Goal: Task Accomplishment & Management: Complete application form

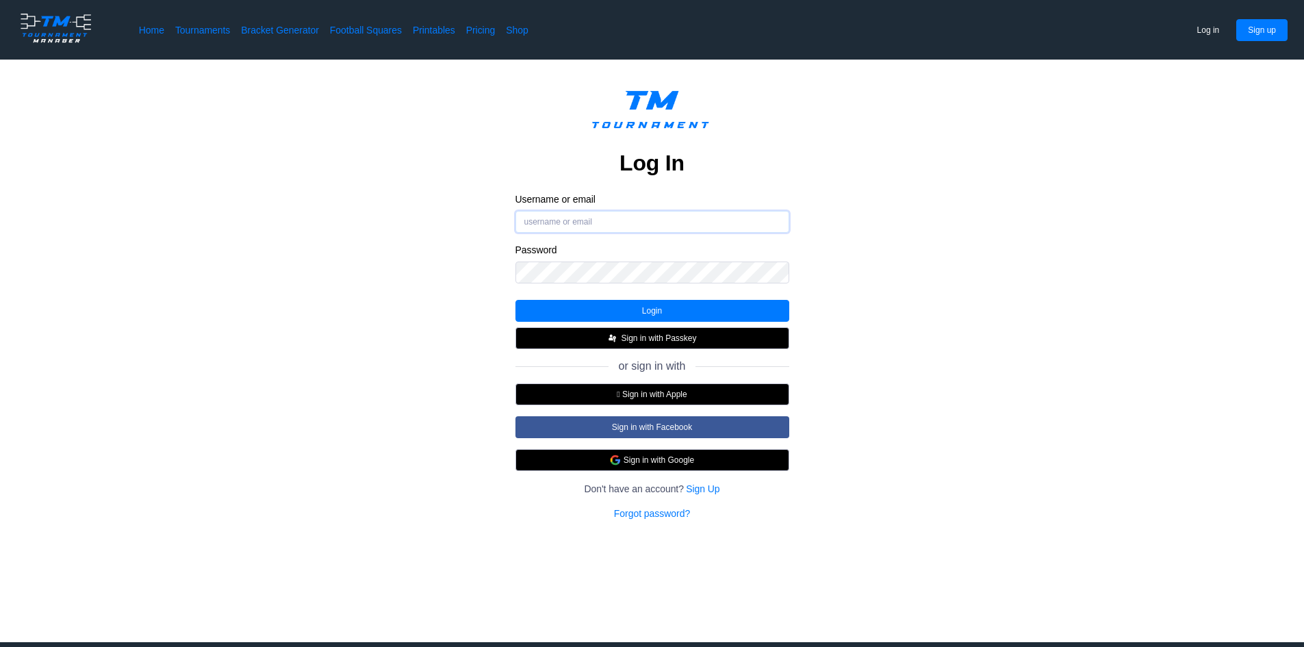
click at [685, 227] on input "Username or email" at bounding box center [652, 222] width 274 height 22
type input "laura.lang@worksighted.com"
click at [630, 307] on button "Login" at bounding box center [652, 311] width 274 height 22
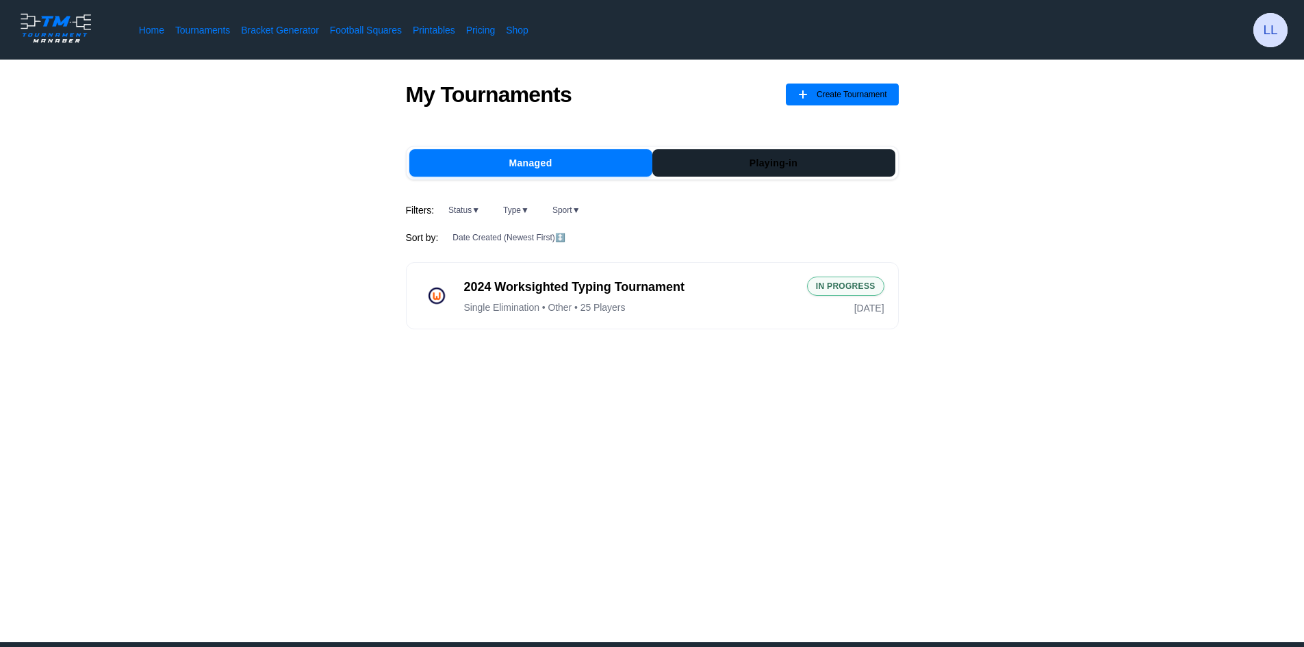
click at [791, 168] on button "Playing-in" at bounding box center [773, 162] width 243 height 27
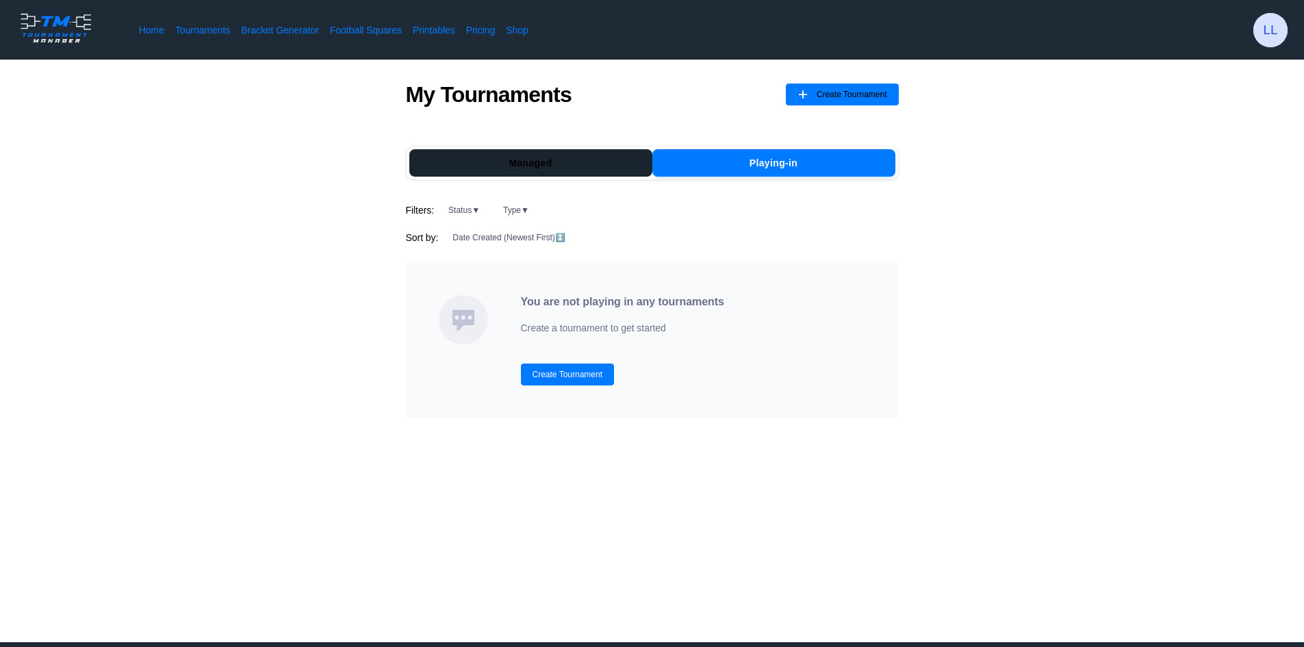
click at [585, 159] on button "Managed" at bounding box center [530, 162] width 243 height 27
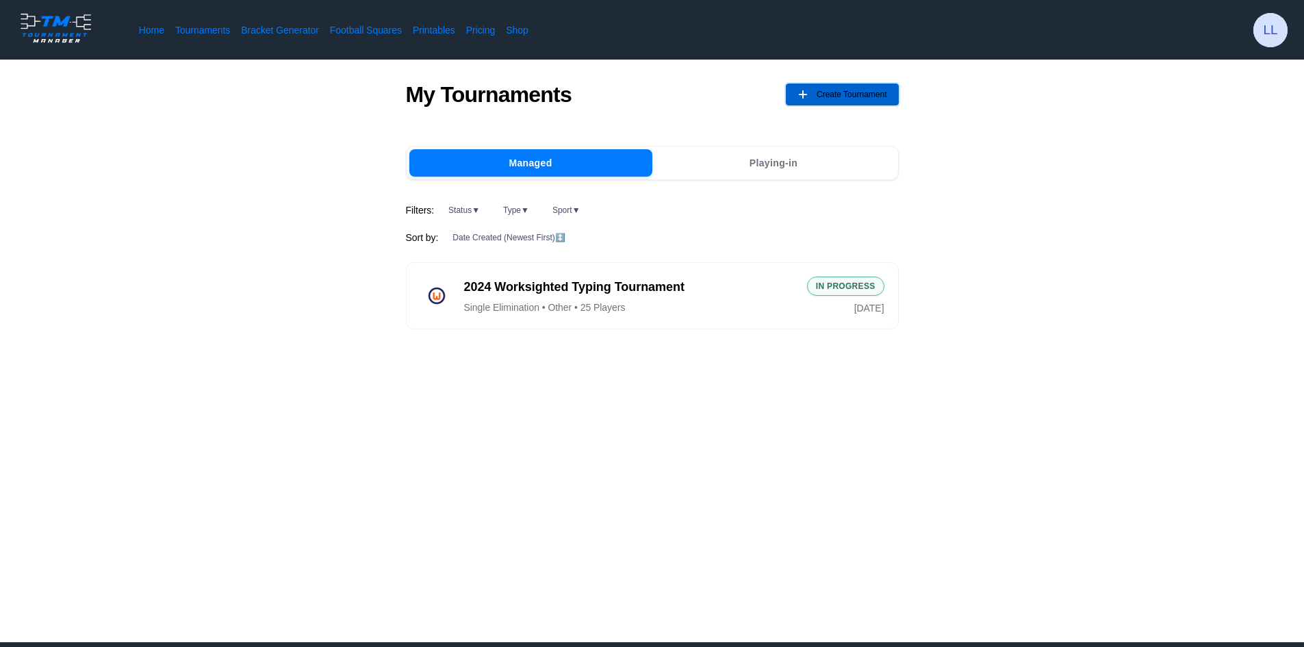
click at [848, 99] on span "Create Tournament" at bounding box center [852, 95] width 71 height 22
click at [1301, 37] on div "Home Tournaments Bracket Generator Football Squares Printables Pricing Shop LL" at bounding box center [652, 30] width 1304 height 60
click at [1285, 37] on span "LL" at bounding box center [1270, 30] width 34 height 34
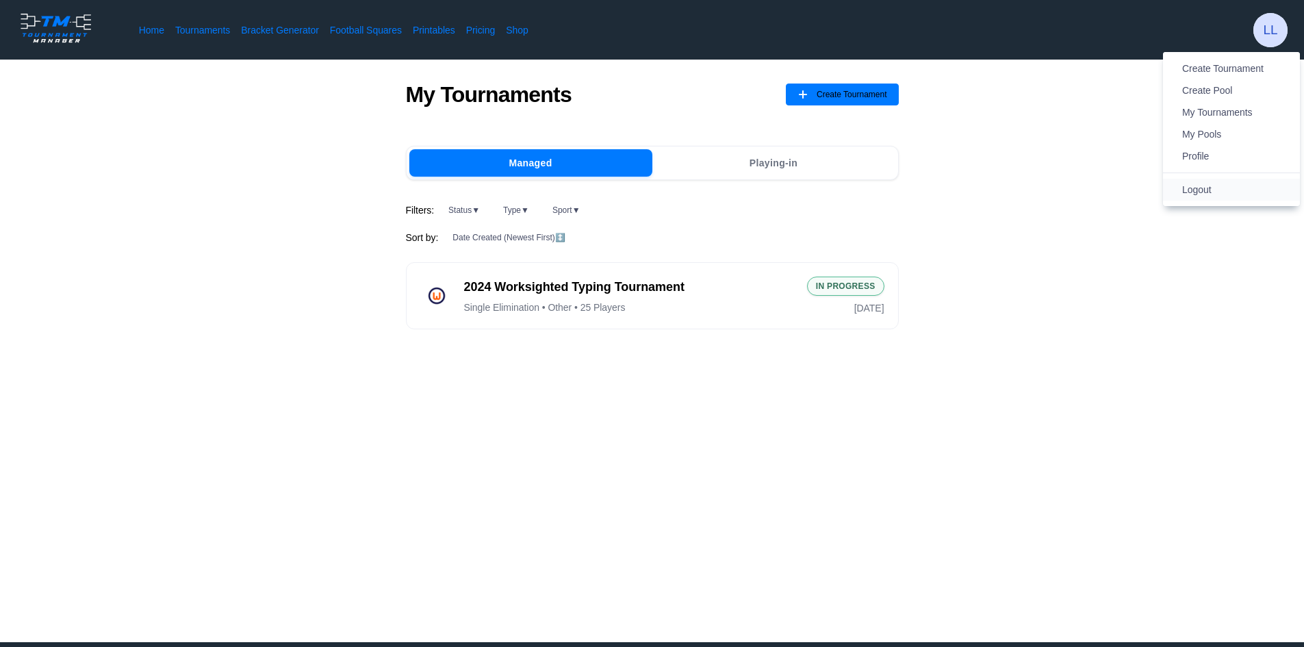
click at [1221, 185] on span "Logout" at bounding box center [1231, 190] width 99 height 14
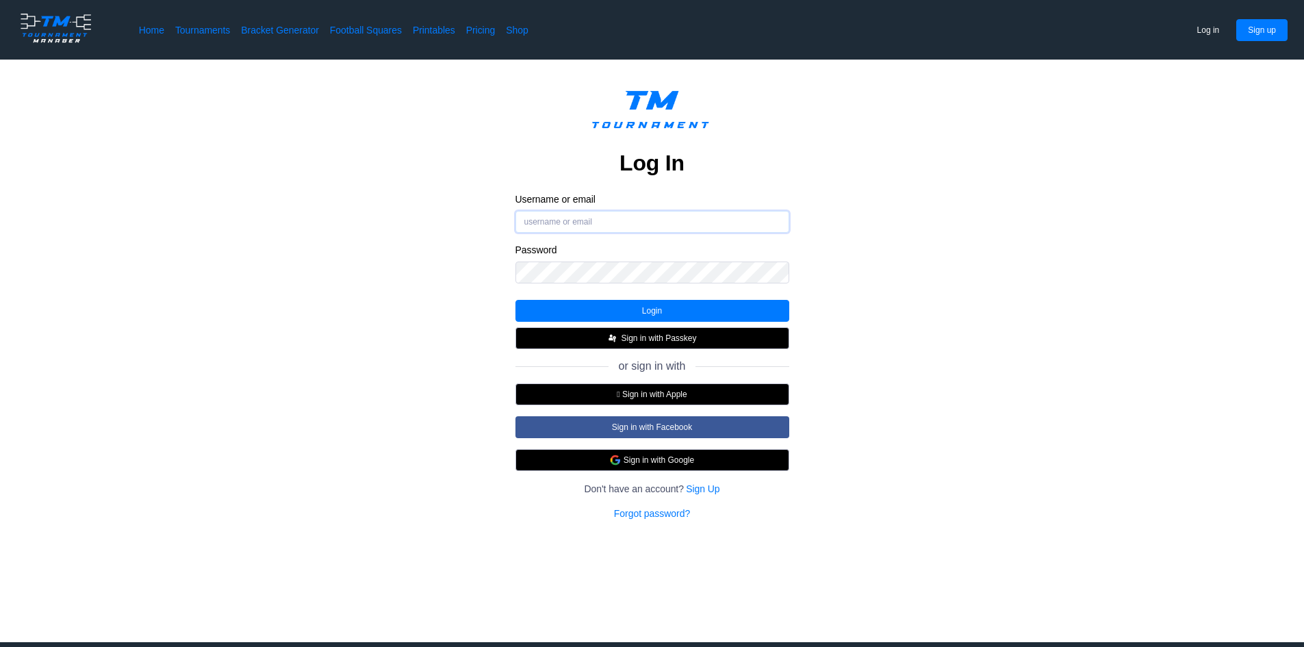
click at [626, 223] on input "Username or email" at bounding box center [652, 222] width 274 height 22
type input "[EMAIL_ADDRESS][PERSON_NAME][DOMAIN_NAME]"
click at [652, 314] on button "Login" at bounding box center [652, 311] width 274 height 22
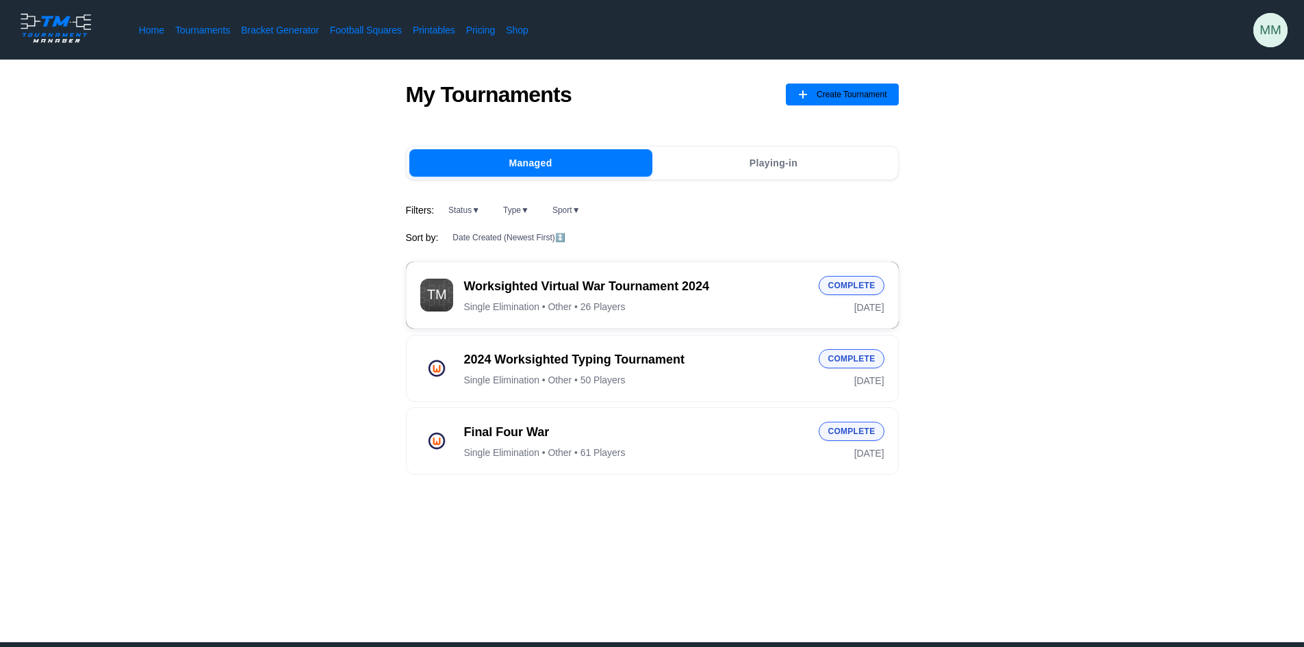
click at [624, 286] on span "Worksighted Virtual War Tournament 2024" at bounding box center [636, 286] width 344 height 17
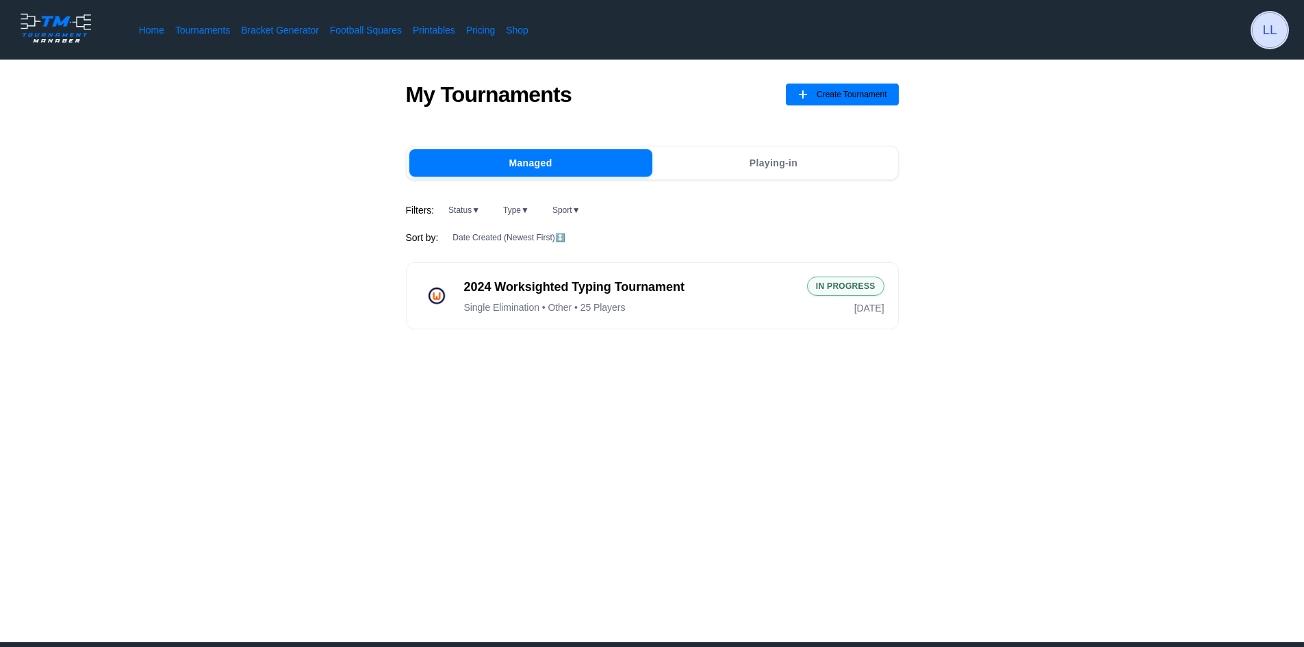
click at [1270, 27] on span "LL" at bounding box center [1270, 30] width 34 height 34
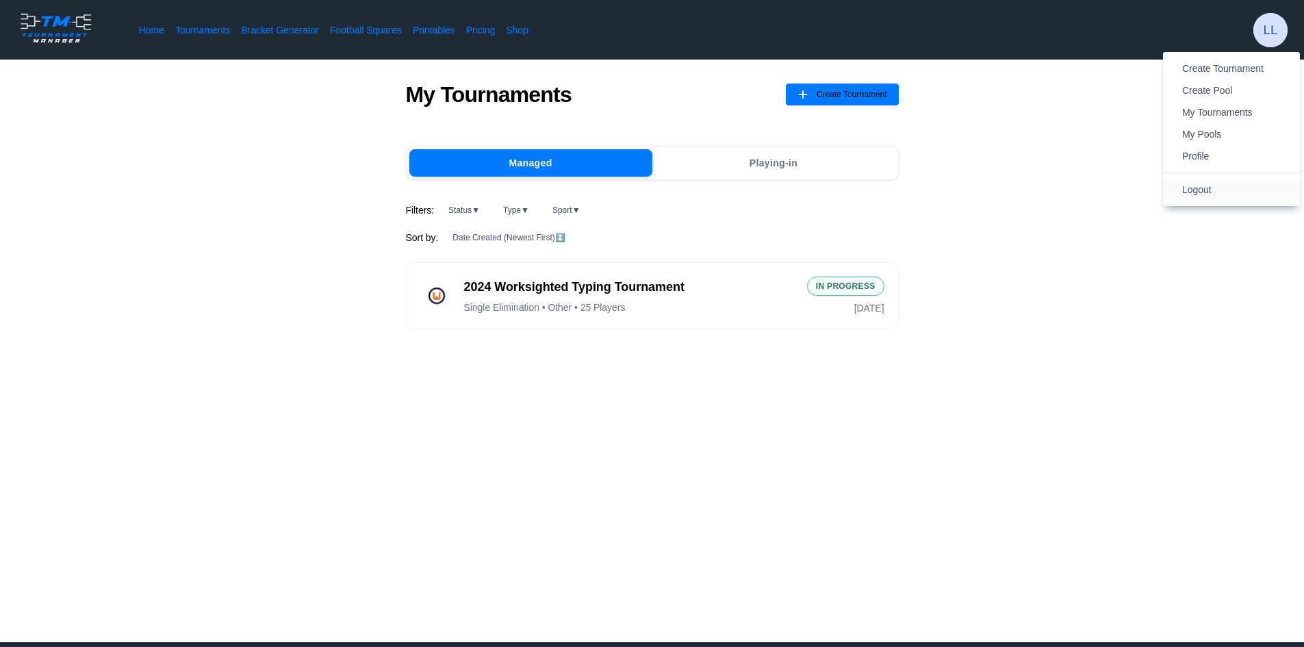
click at [1223, 190] on span "Logout" at bounding box center [1231, 190] width 99 height 14
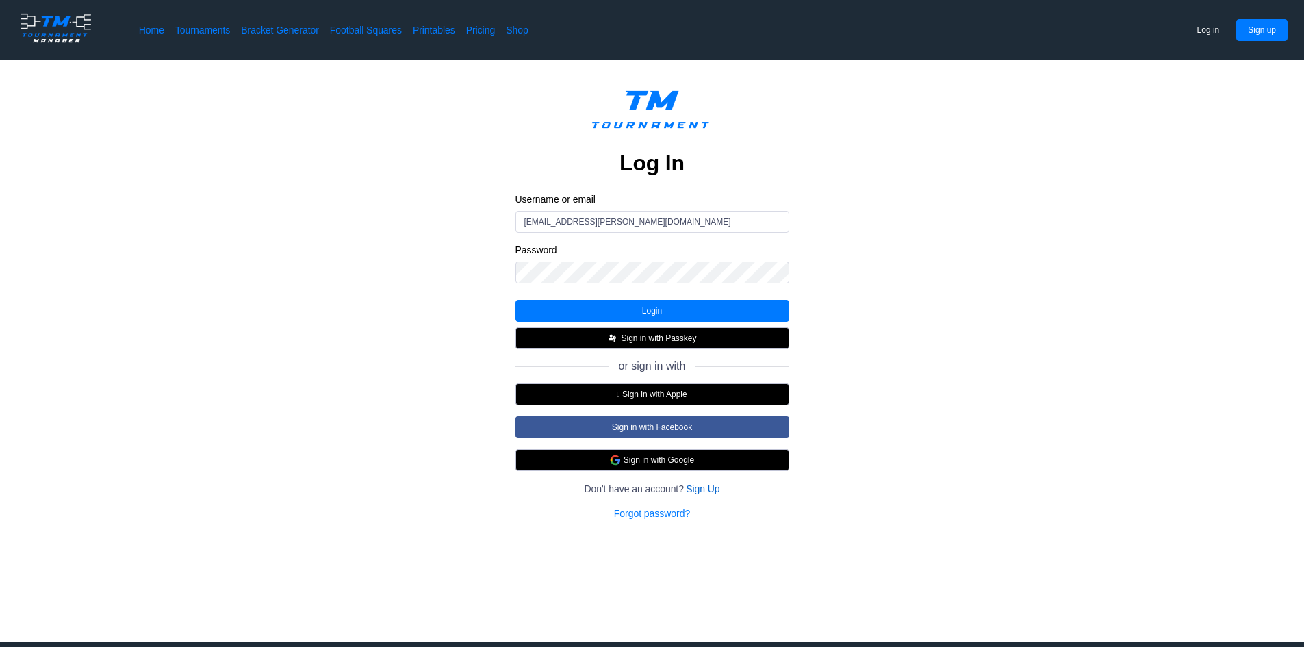
click at [693, 491] on link "Sign Up" at bounding box center [703, 489] width 34 height 14
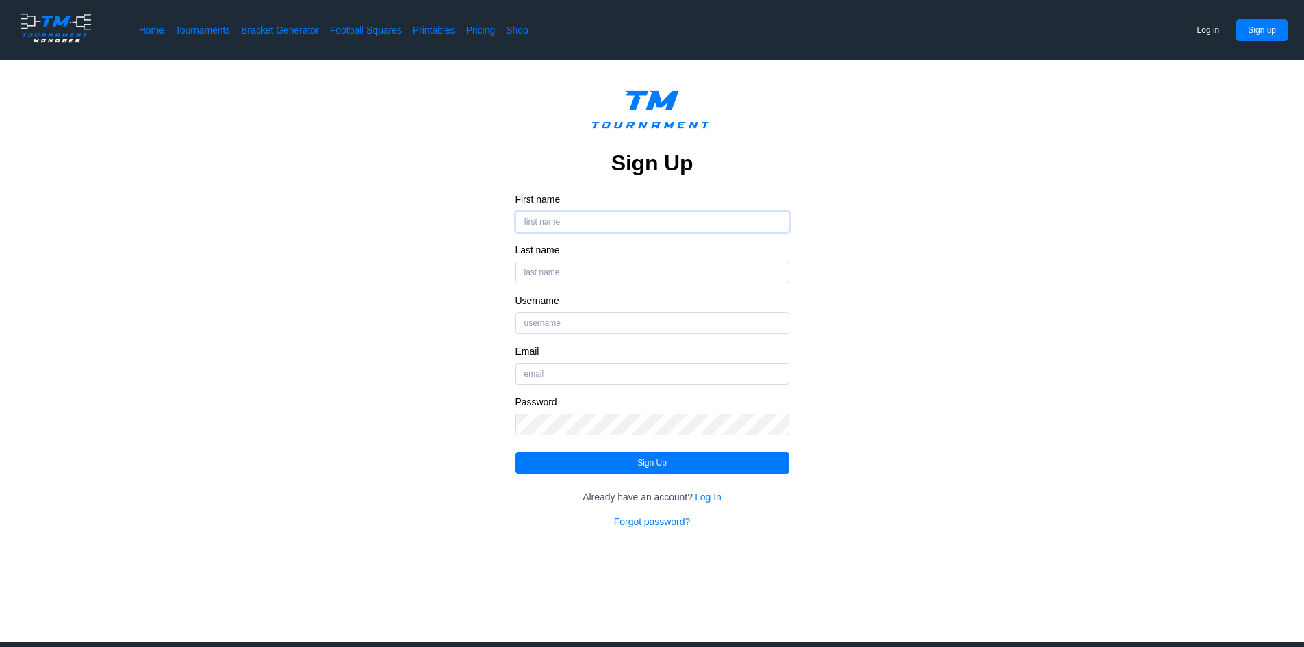
click at [586, 218] on input "First name" at bounding box center [652, 222] width 274 height 22
type input "Laura"
click at [584, 270] on input "Last name" at bounding box center [652, 272] width 274 height 22
type input "Lang"
click at [586, 324] on input "Username" at bounding box center [652, 323] width 274 height 22
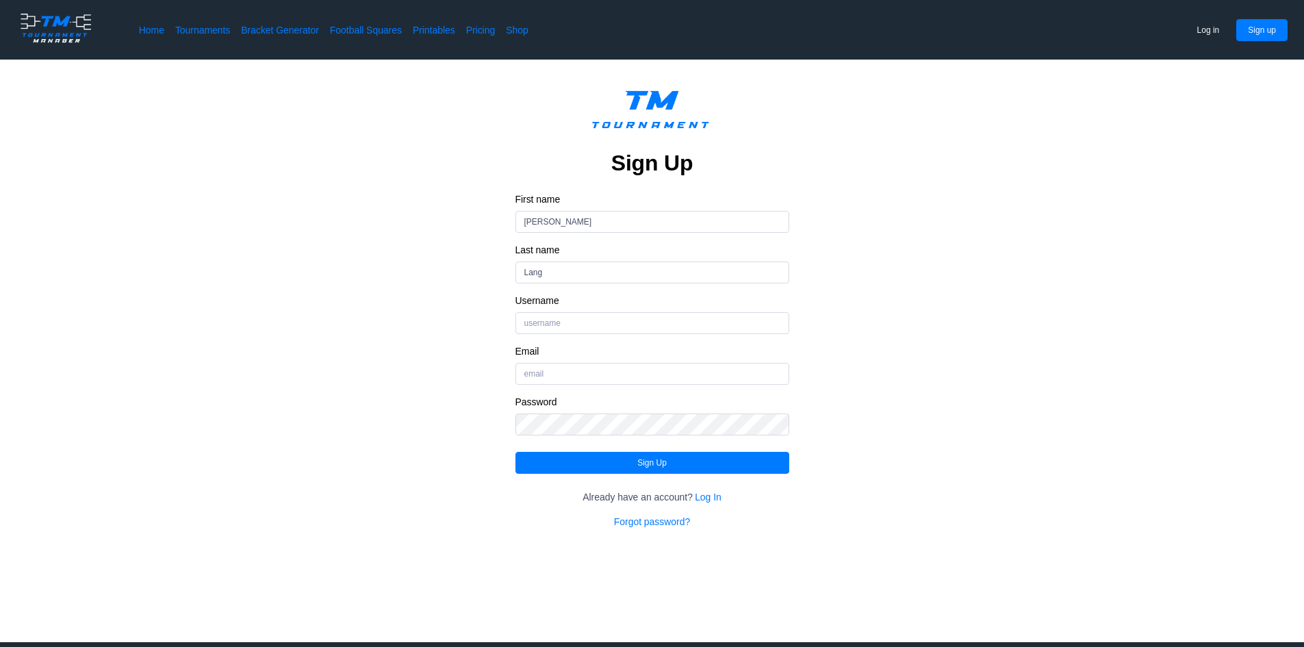
click at [583, 301] on label "Username" at bounding box center [652, 300] width 274 height 12
click at [583, 312] on input "Username" at bounding box center [652, 323] width 274 height 22
click at [574, 319] on input "Username" at bounding box center [652, 323] width 274 height 22
type input "lauralang"
click at [624, 369] on input "Email" at bounding box center [652, 374] width 274 height 22
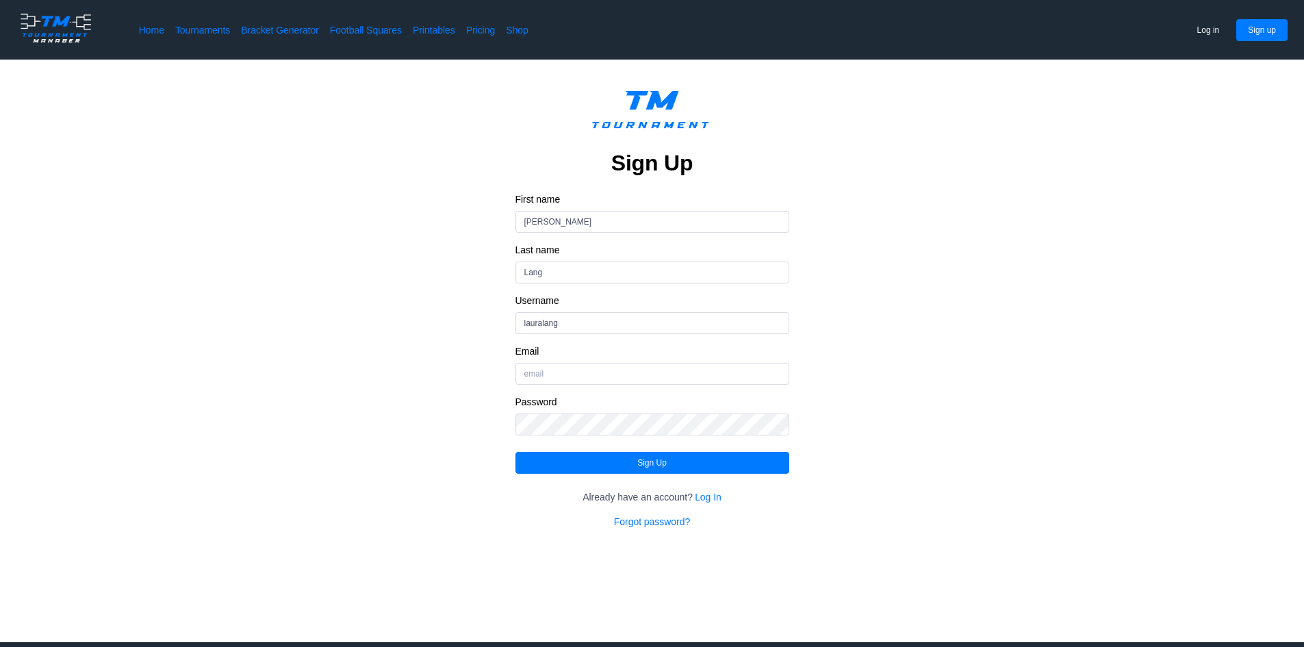
click at [935, 385] on div "Sign Up First name Laura Last name Lang Username lauralang Email Password Sign …" at bounding box center [652, 304] width 1194 height 447
click at [525, 371] on input "Email" at bounding box center [652, 374] width 274 height 22
type input "laura.lang098@gmail.com"
drag, startPoint x: 868, startPoint y: 209, endPoint x: 857, endPoint y: 222, distance: 17.0
click at [868, 209] on div "Sign Up First name Laura Last name Lang Username lauralang Email laura.lang098@…" at bounding box center [652, 304] width 1194 height 447
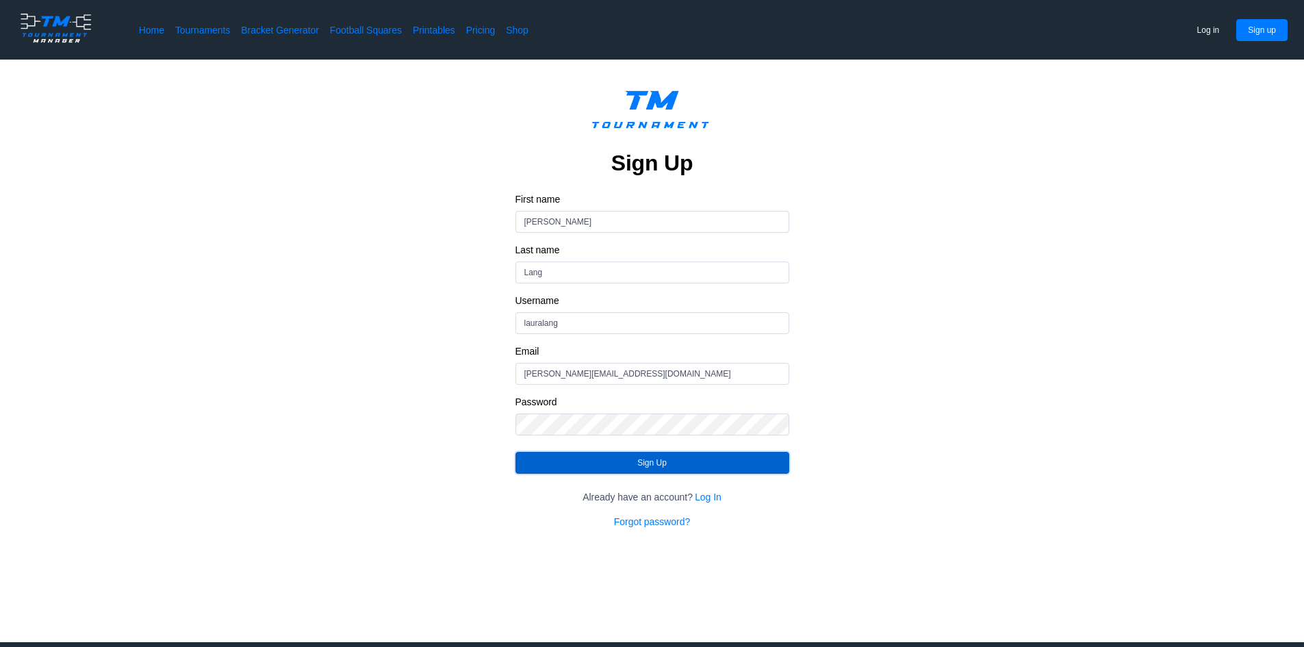
click at [609, 453] on button "Sign Up" at bounding box center [652, 463] width 274 height 22
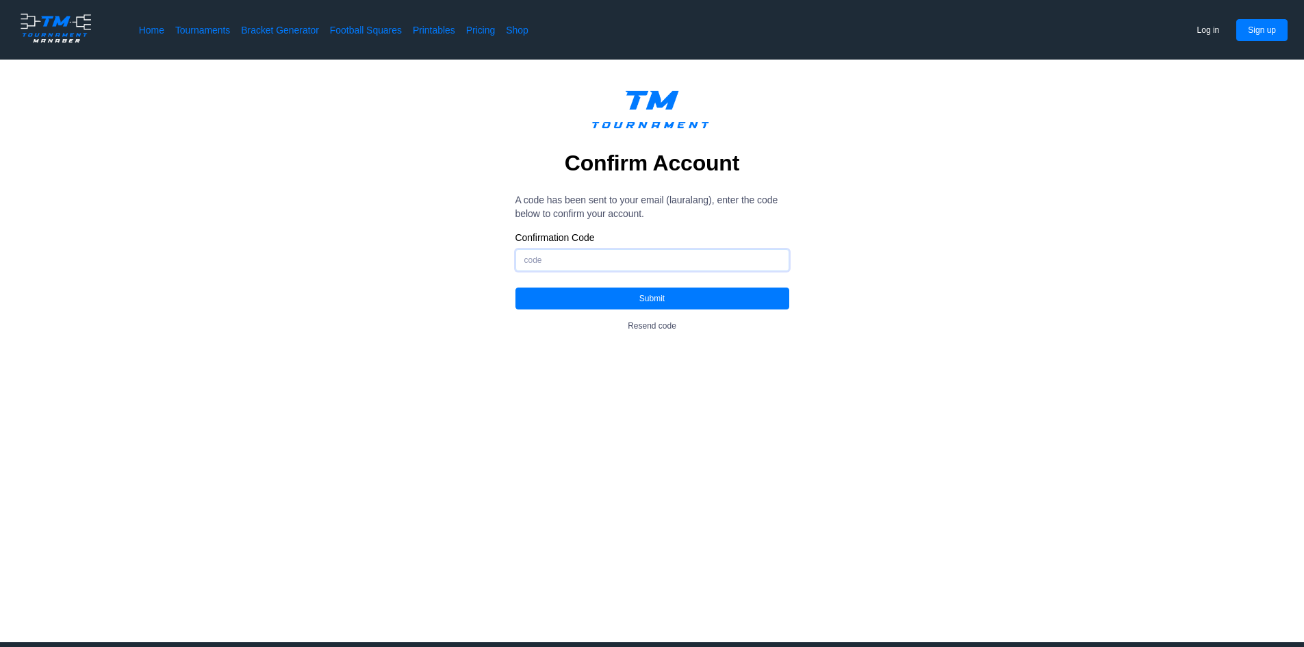
click at [641, 269] on input "Confirmation Code" at bounding box center [652, 260] width 274 height 22
type input "334923"
click at [777, 294] on button "Submit" at bounding box center [652, 298] width 274 height 22
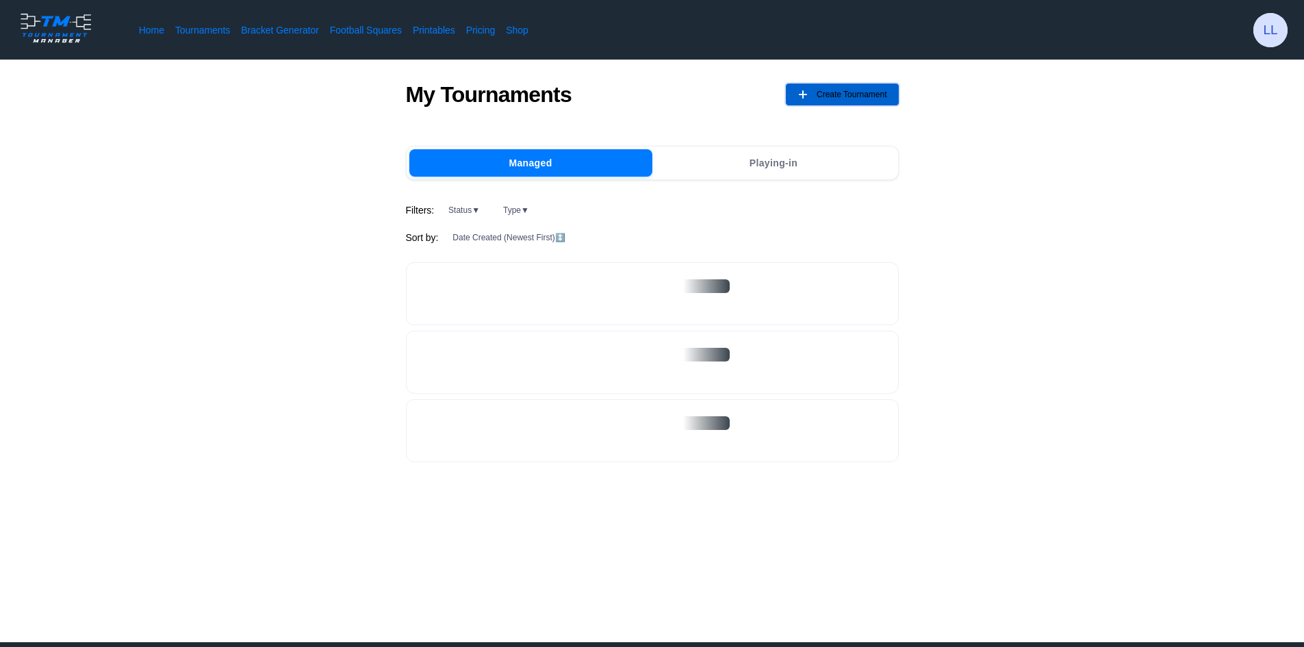
click at [872, 98] on span "Create Tournament" at bounding box center [852, 95] width 71 height 22
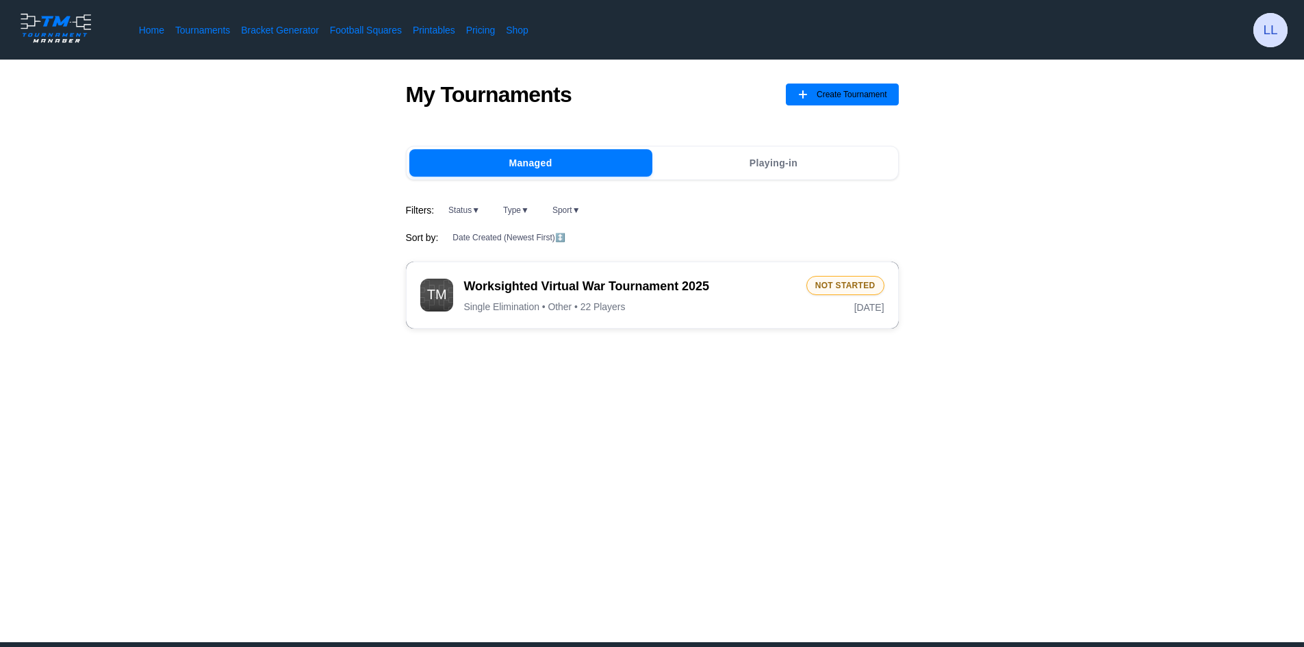
click at [672, 285] on span "Worksighted Virtual War Tournament 2025" at bounding box center [629, 286] width 331 height 17
